Goal: Check status: Check status

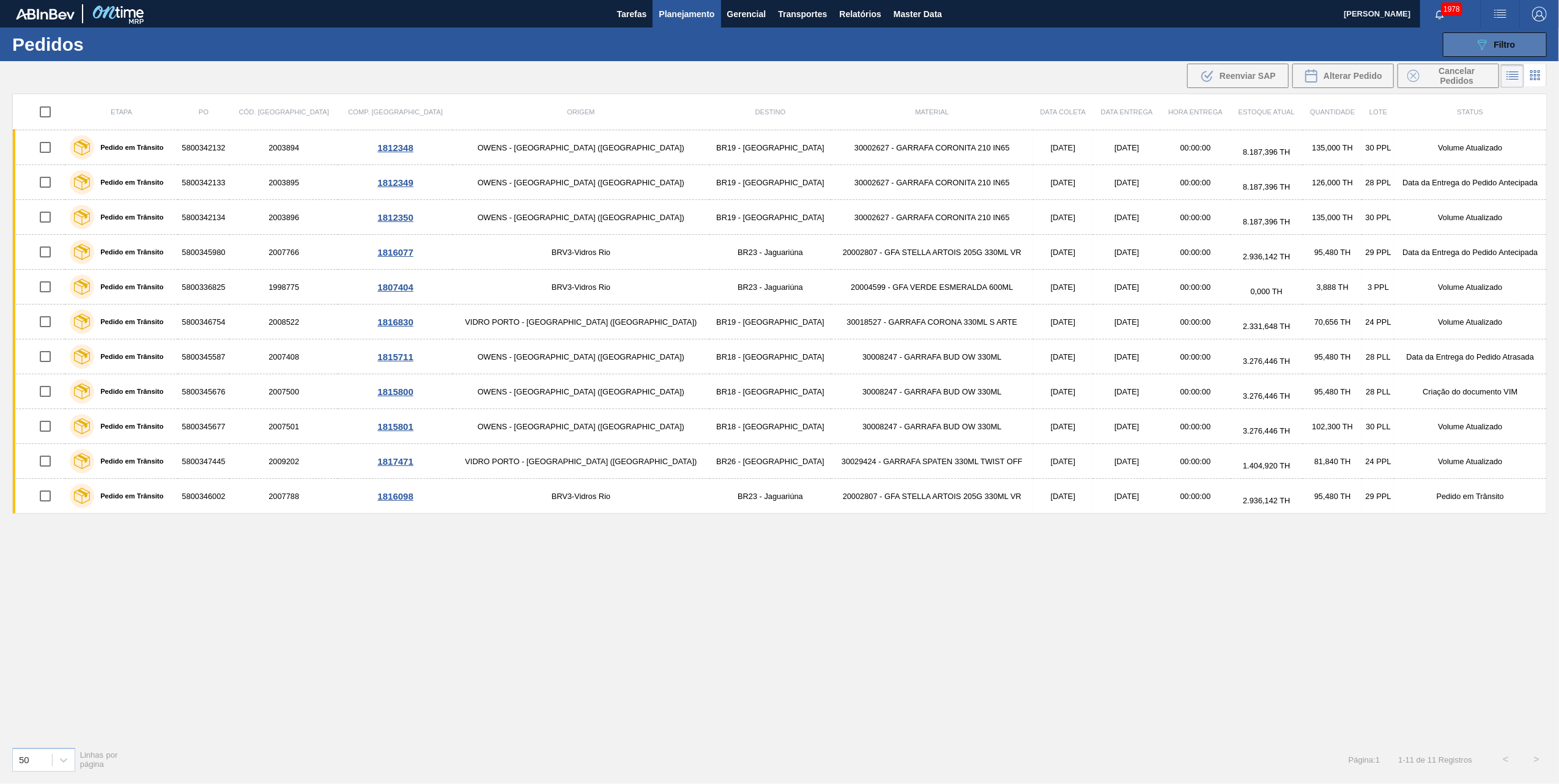
click at [1498, 40] on span "Filtro" at bounding box center [1504, 44] width 22 height 9
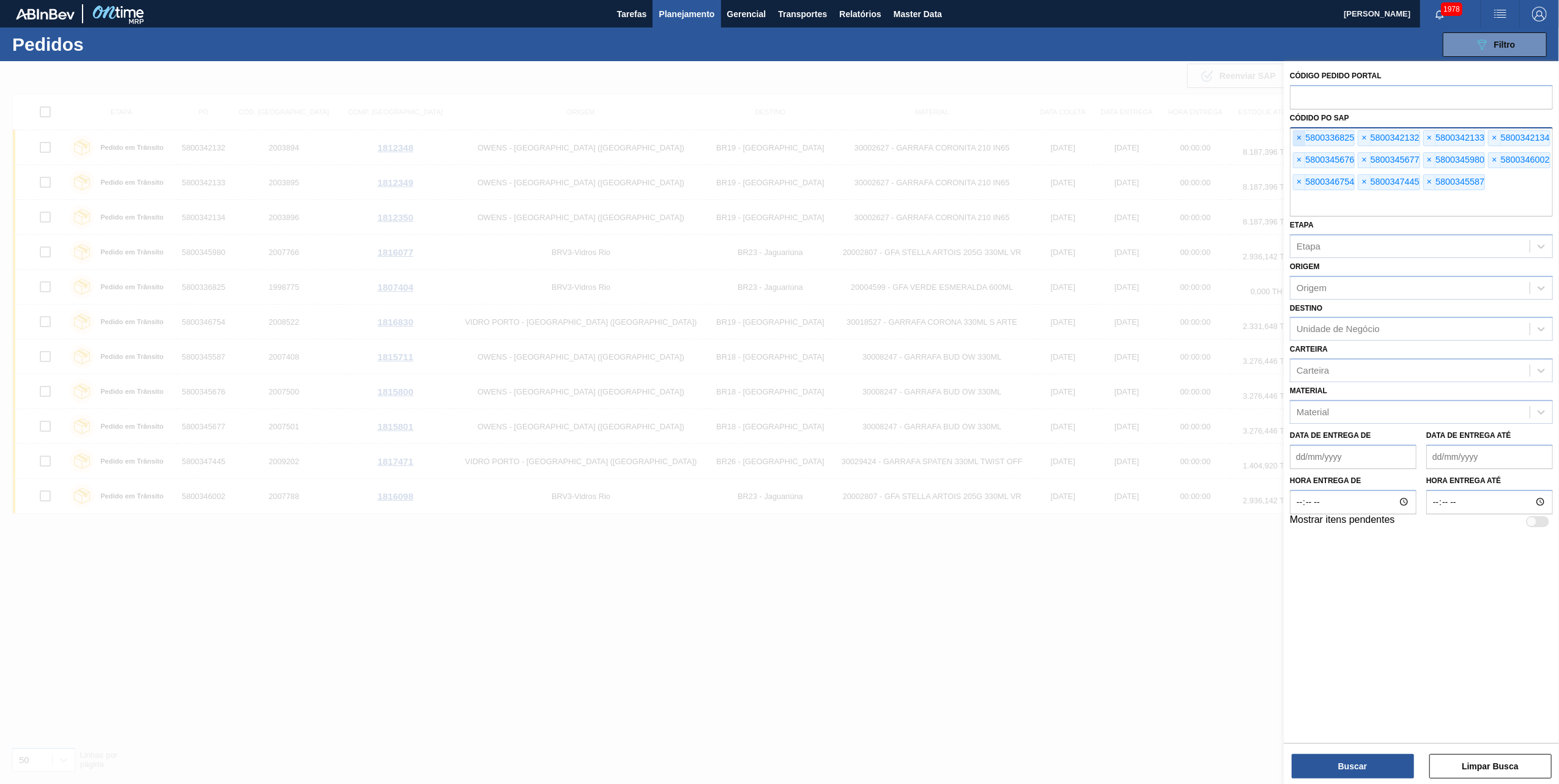
click at [1304, 136] on span "×" at bounding box center [1299, 138] width 11 height 15
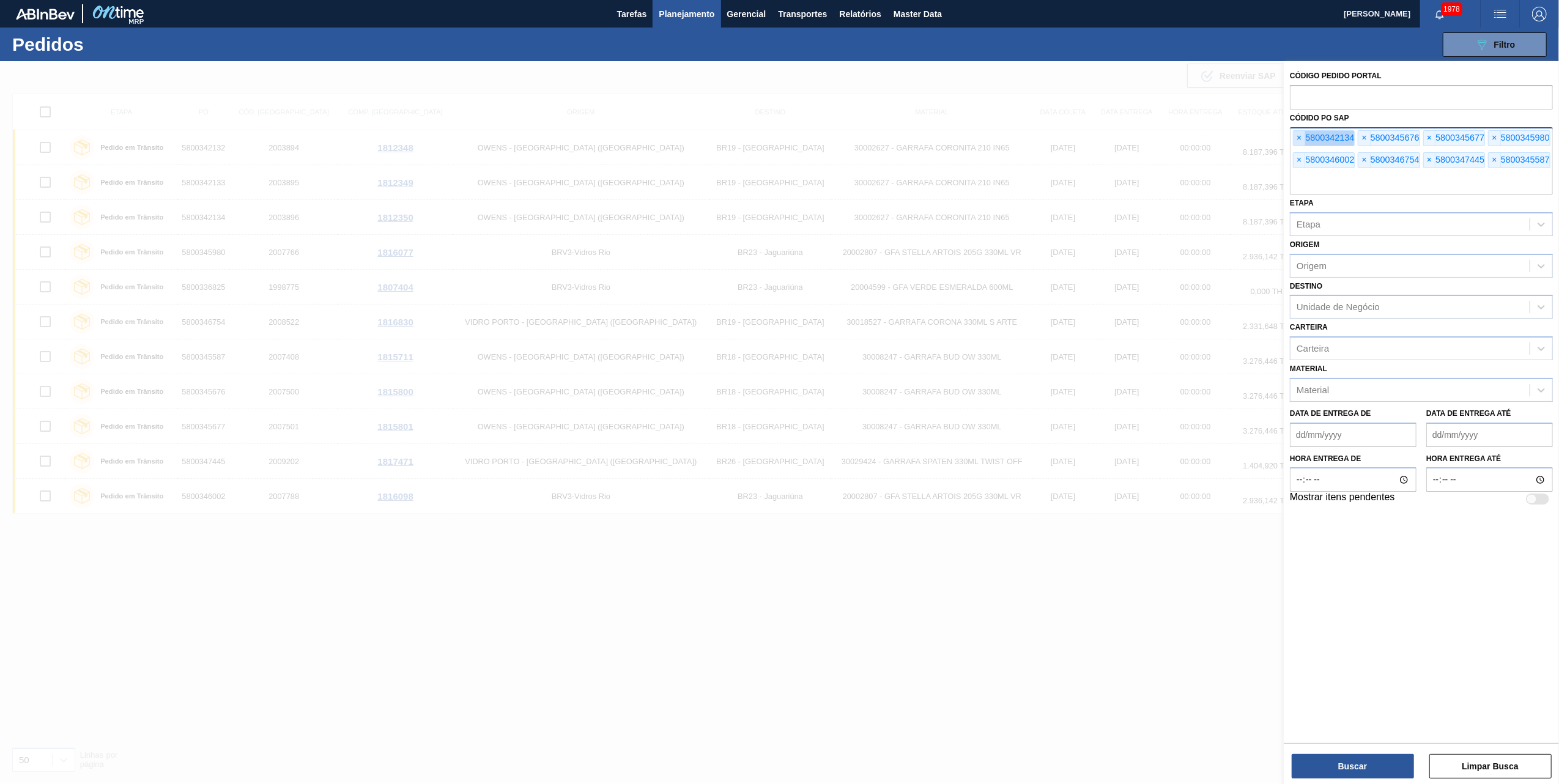
click at [1304, 136] on span "×" at bounding box center [1299, 138] width 11 height 15
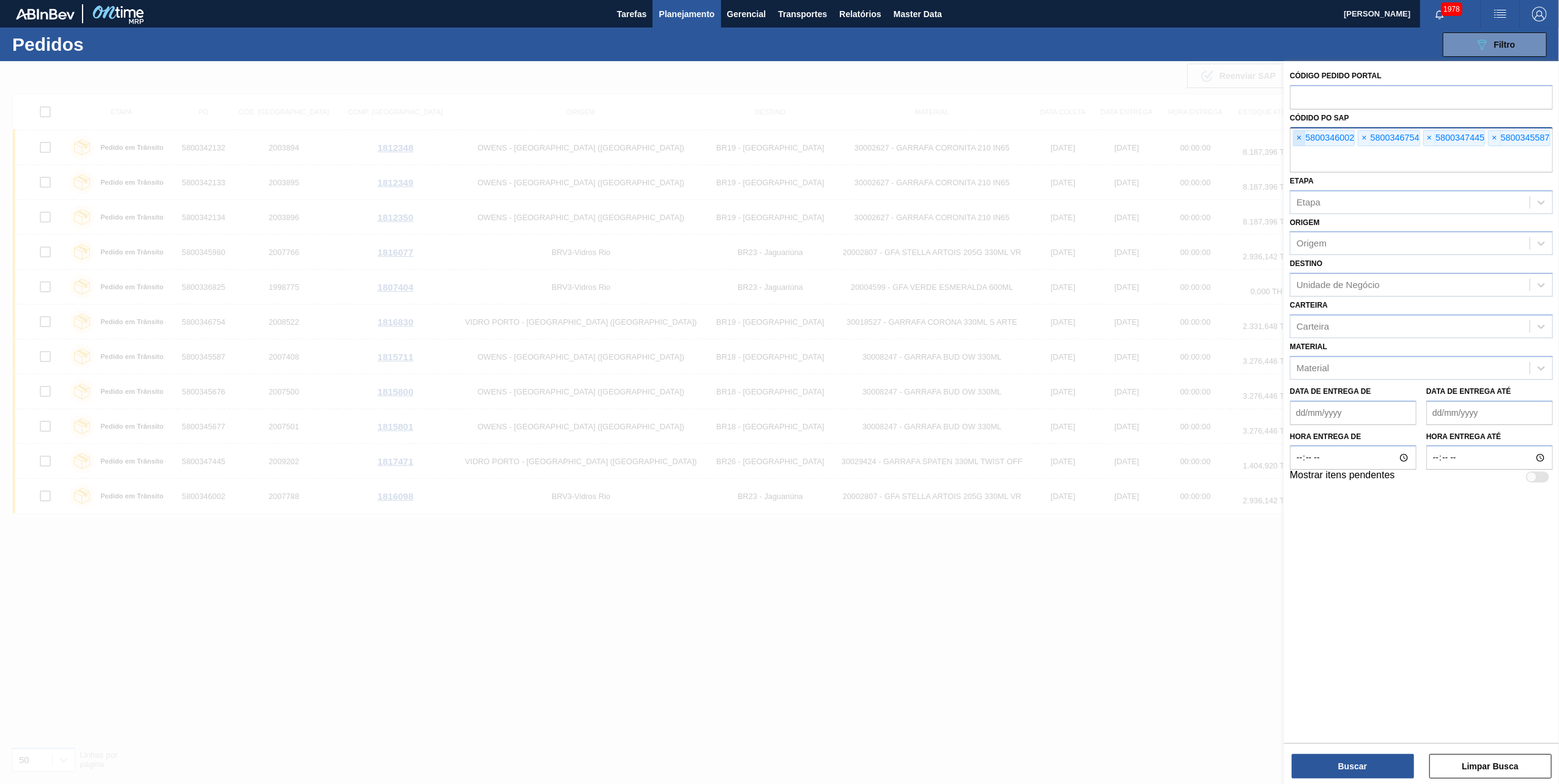
click at [1304, 136] on span "×" at bounding box center [1299, 138] width 11 height 15
click at [1304, 149] on input "text" at bounding box center [1421, 160] width 263 height 24
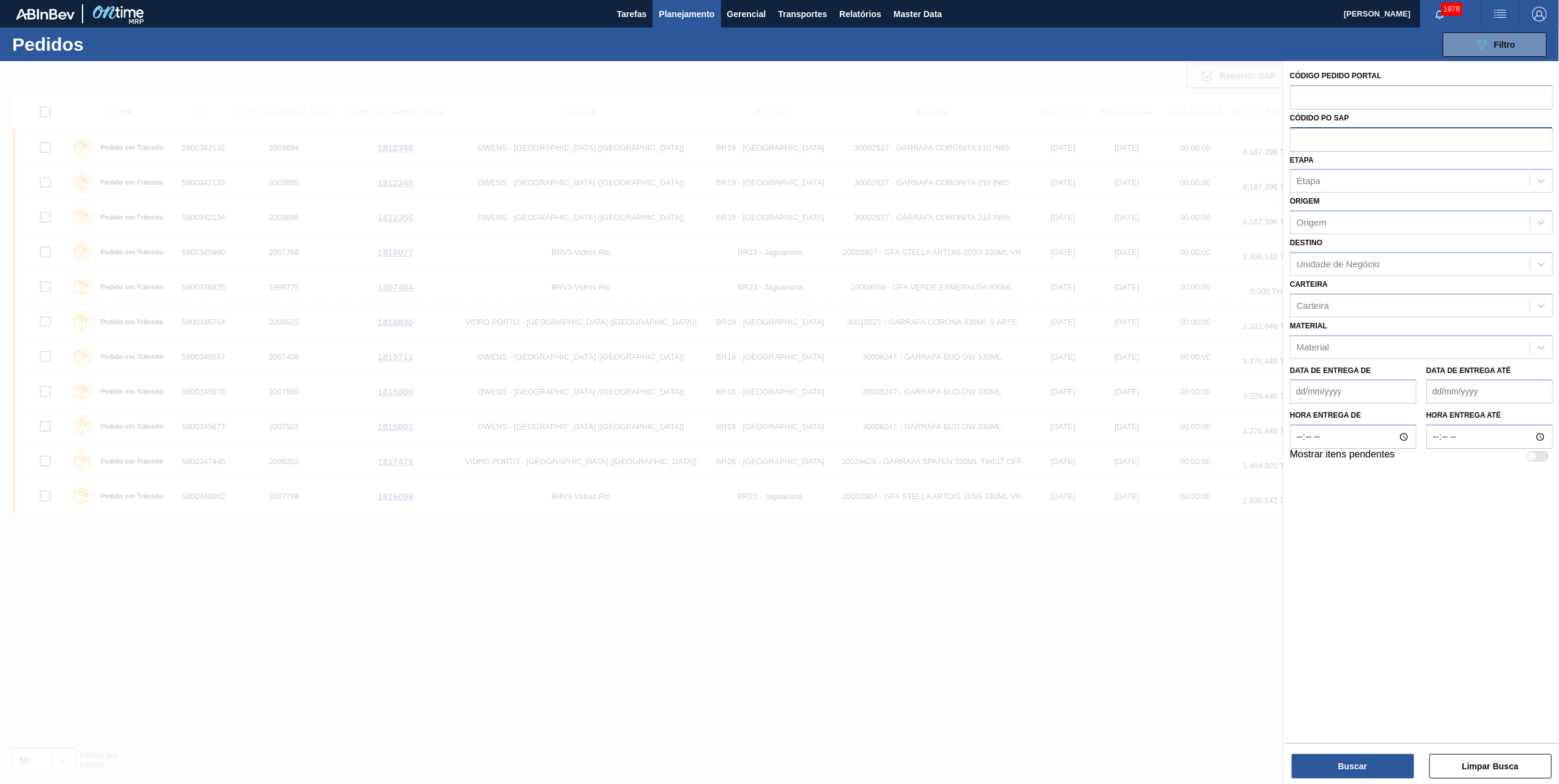
paste input "5800345909"
type input "5800345909"
click at [1354, 760] on button "Buscar" at bounding box center [1353, 766] width 122 height 24
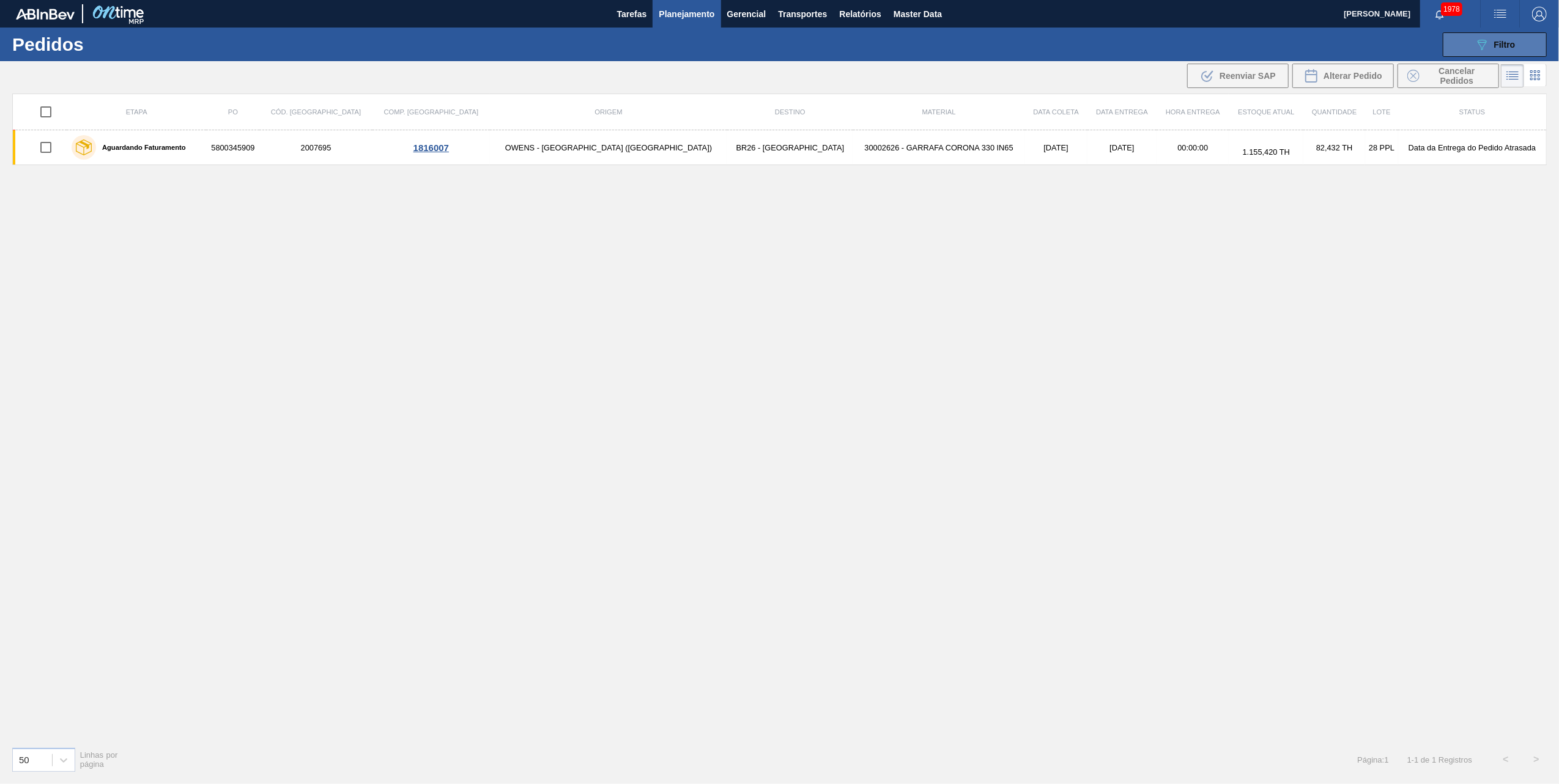
click at [1498, 34] on button "089F7B8B-B2A5-4AFE-B5C0-19BA573D28AC Filtro" at bounding box center [1494, 44] width 104 height 24
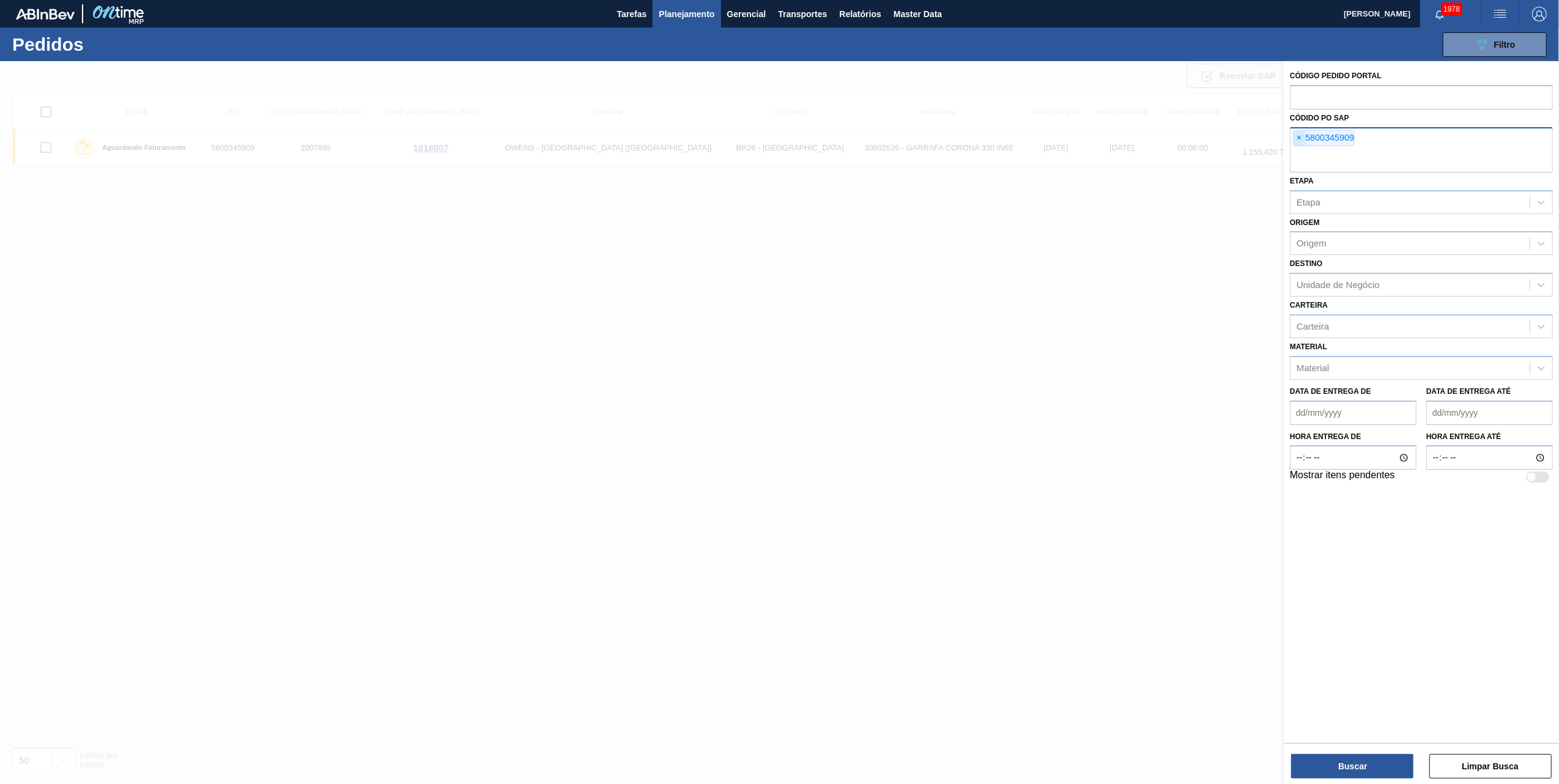
click at [1300, 142] on span "×" at bounding box center [1299, 138] width 11 height 15
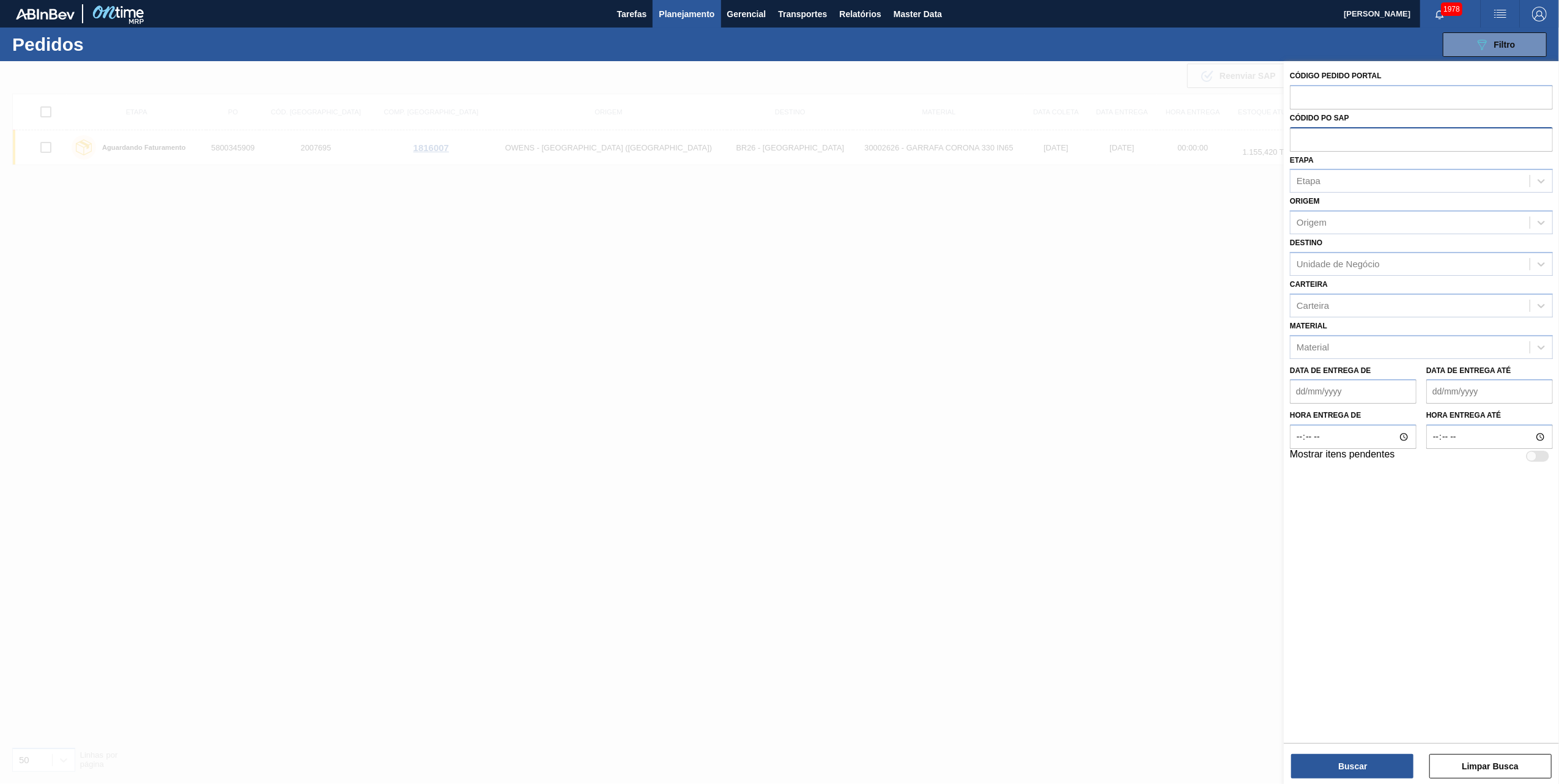
paste input "5800345892"
type input "5800345892"
drag, startPoint x: 1368, startPoint y: 752, endPoint x: 1361, endPoint y: 768, distance: 17.5
click at [1366, 752] on div "Buscar Limpar Busca" at bounding box center [1421, 760] width 275 height 34
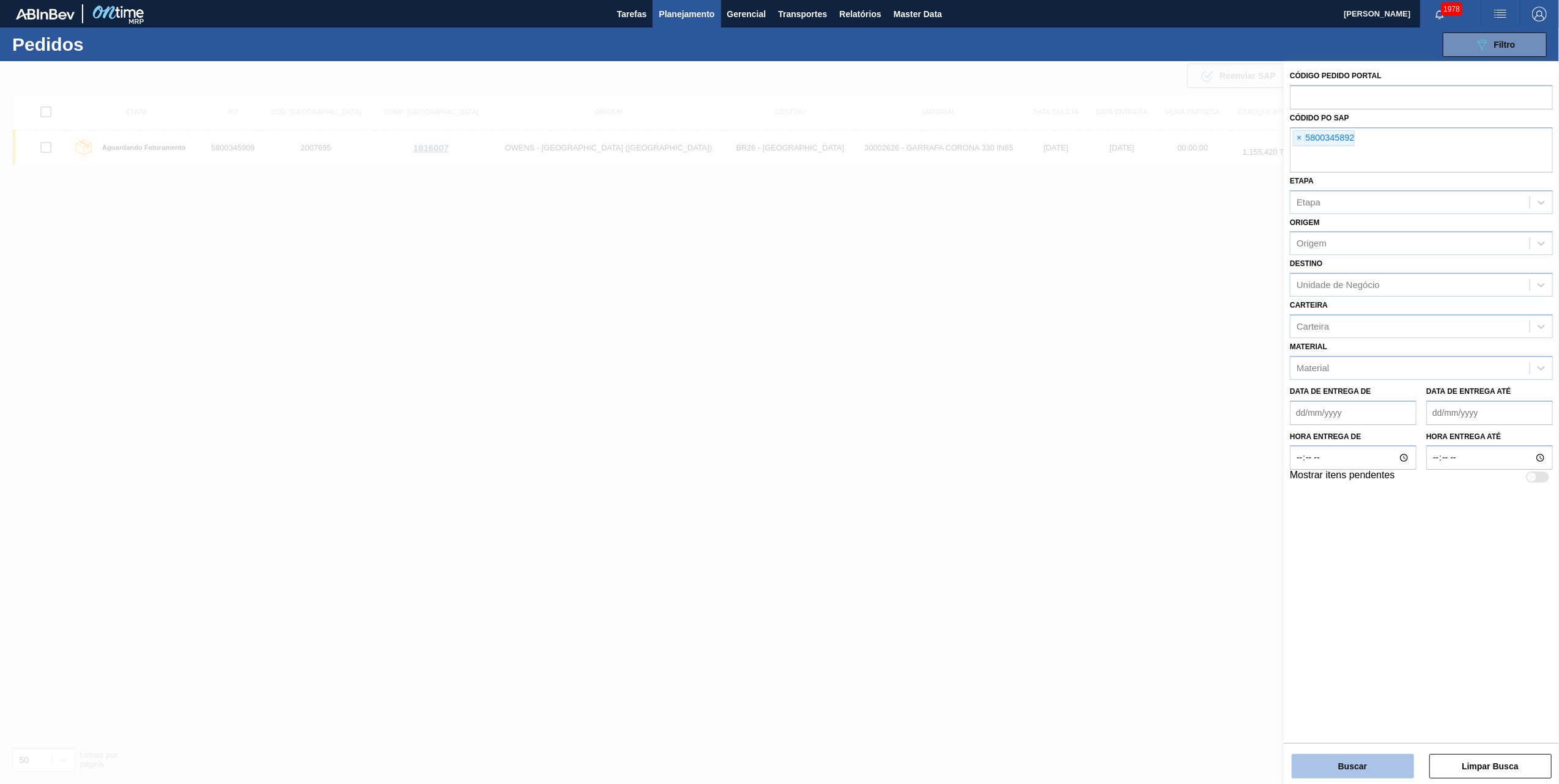
click at [1360, 771] on button "Buscar" at bounding box center [1353, 766] width 122 height 24
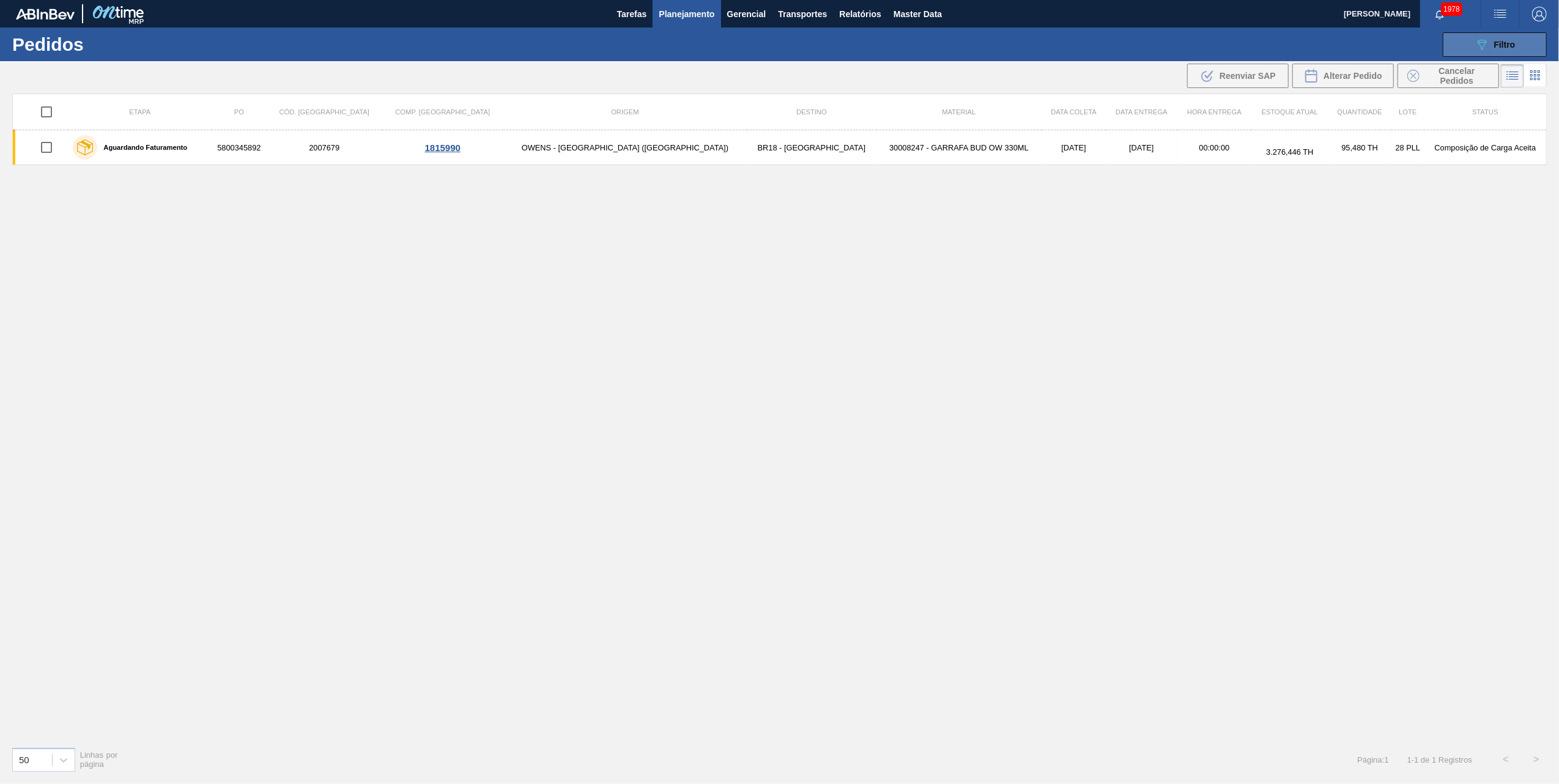
click at [1481, 42] on icon at bounding box center [1482, 44] width 9 height 10
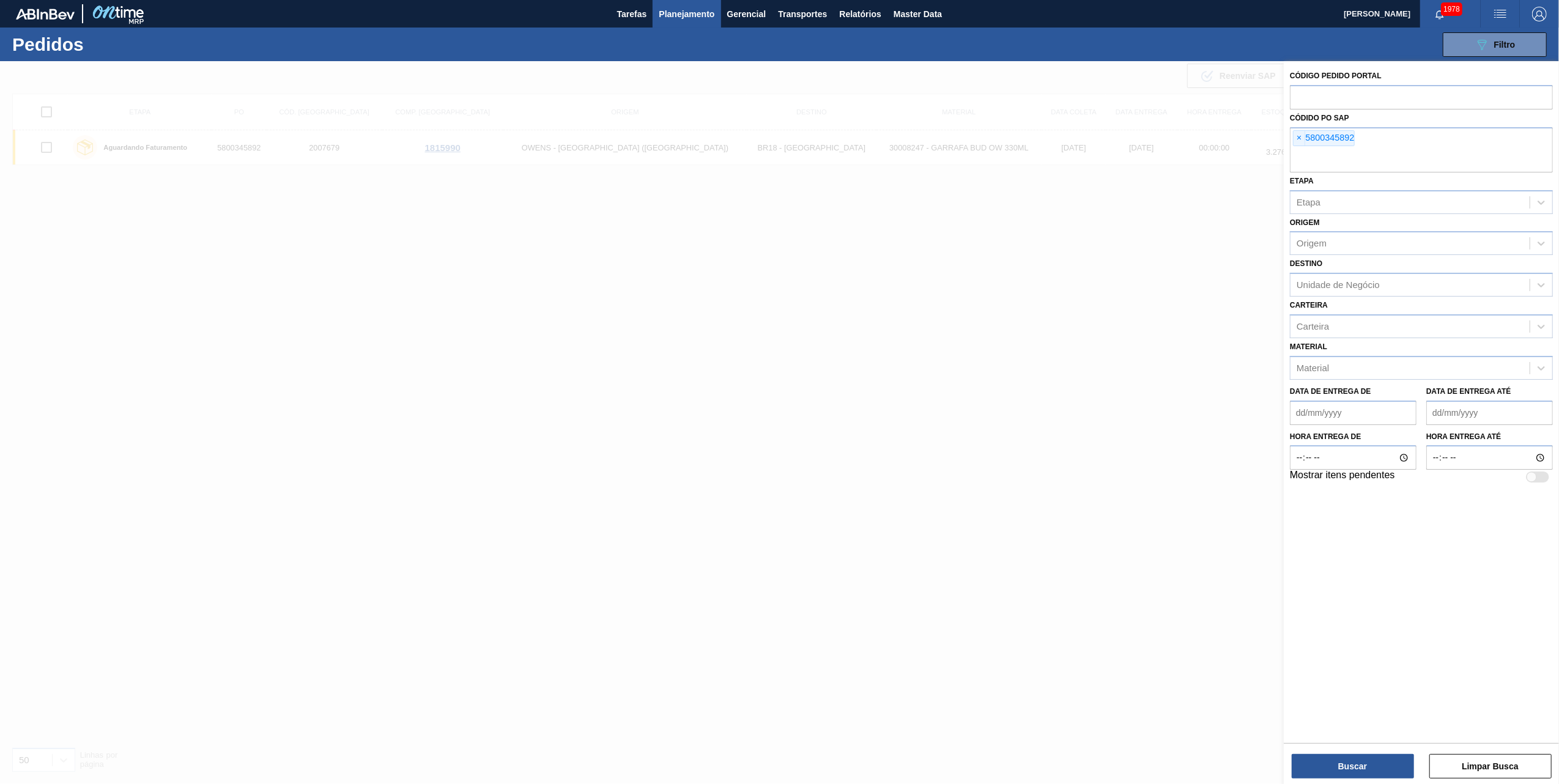
click at [1288, 137] on div "Código Pedido Portal Códido PO SAP × 5800345892 Etapa Etapa Origem Origem Desti…" at bounding box center [1421, 276] width 275 height 429
click at [1300, 136] on span "×" at bounding box center [1299, 138] width 11 height 15
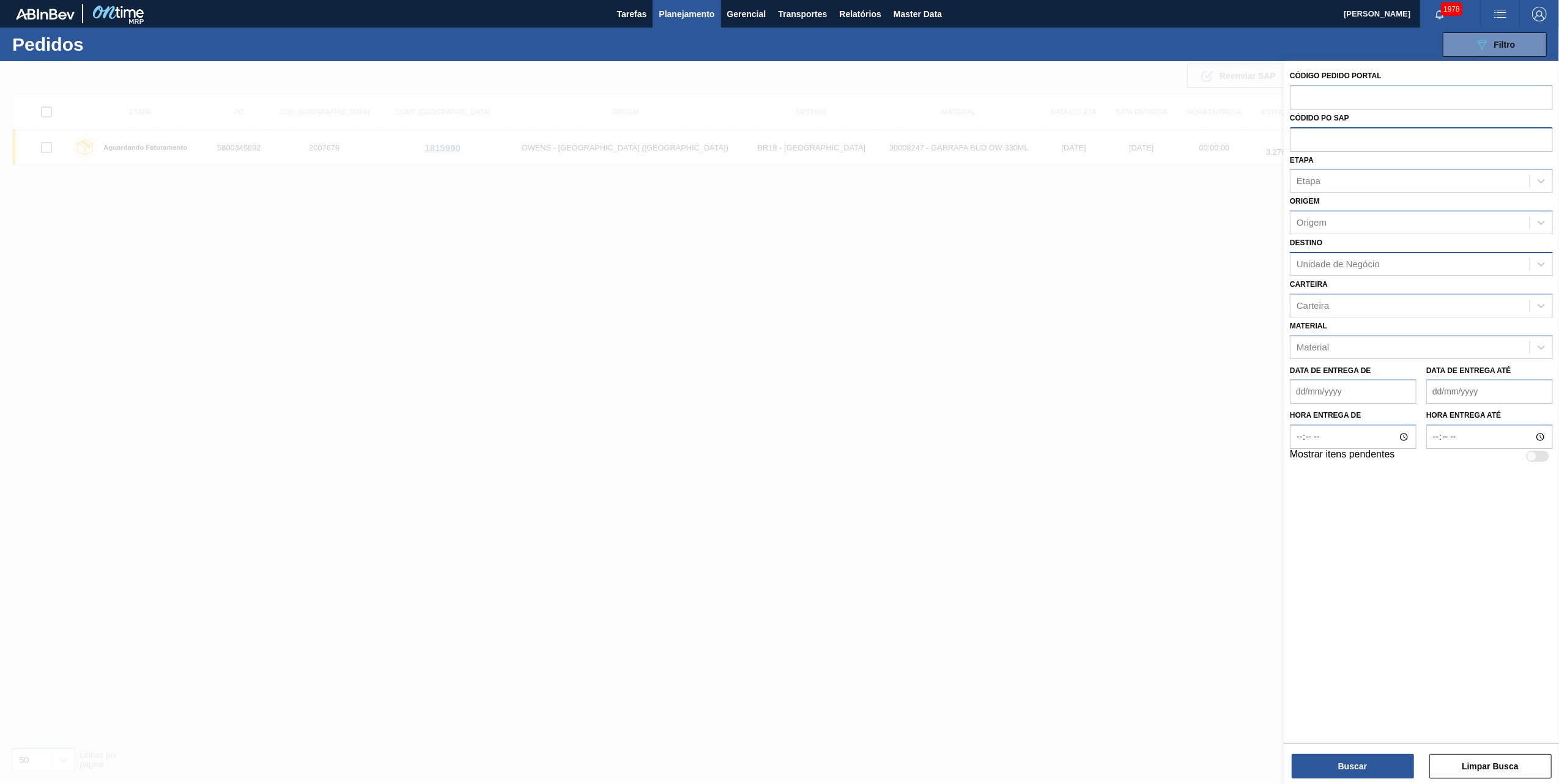
paste input "text"
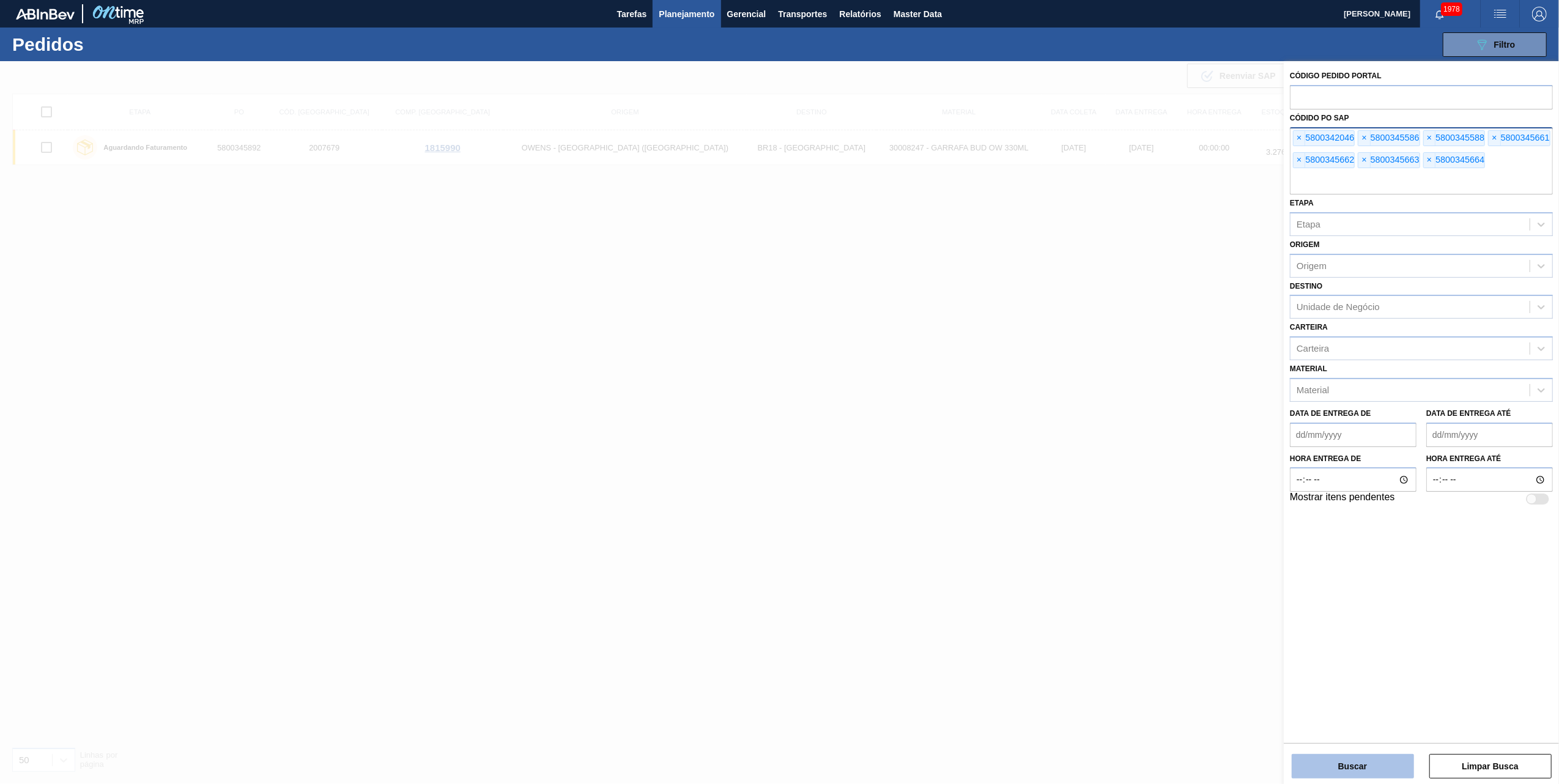
click at [1334, 754] on button "Buscar" at bounding box center [1353, 766] width 122 height 24
